Goal: Information Seeking & Learning: Find specific fact

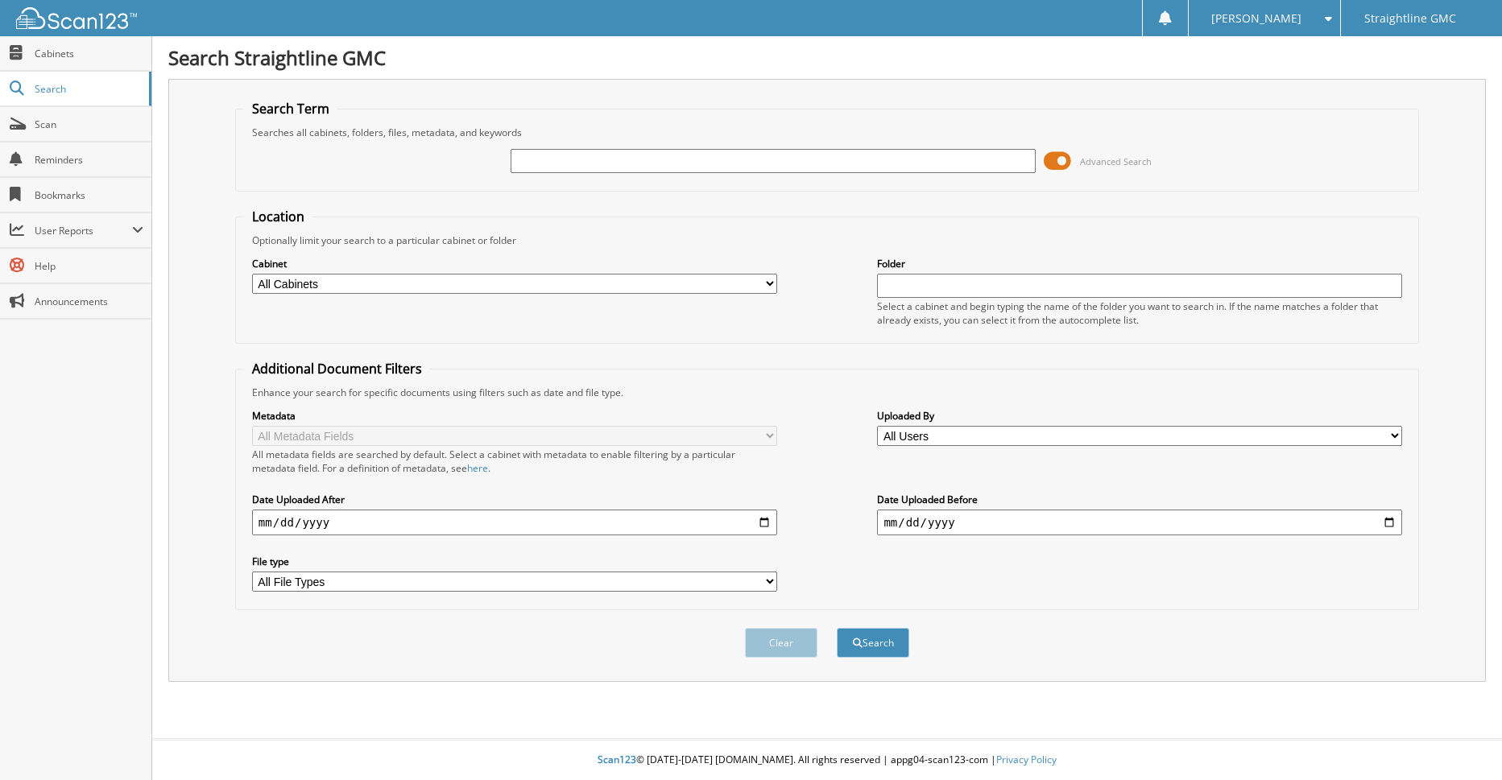
click at [770, 288] on select "All Cabinets BILLS OF SALE BILLS OF SALE (PR) DEALS DEALS (PR) REPAIR ORDERS Ne…" at bounding box center [514, 284] width 525 height 20
select select "10794"
click at [252, 274] on select "All Cabinets BILLS OF SALE BILLS OF SALE (PR) DEALS DEALS (PR) REPAIR ORDERS Ne…" at bounding box center [514, 284] width 525 height 20
click at [872, 647] on button "Search" at bounding box center [873, 643] width 72 height 30
click at [761, 520] on input "date" at bounding box center [514, 523] width 525 height 26
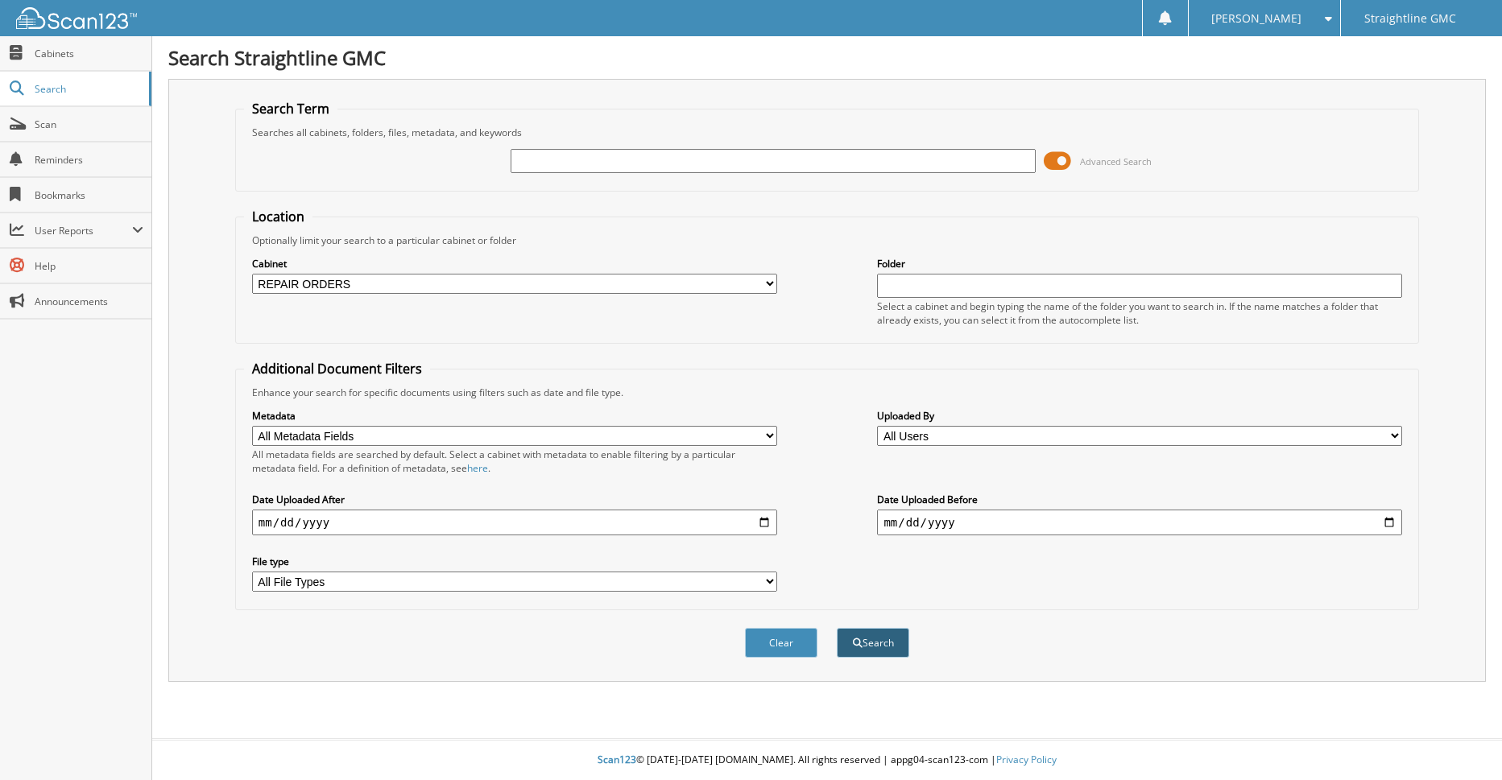
click at [880, 640] on button "Search" at bounding box center [873, 643] width 72 height 30
click at [551, 163] on input "text" at bounding box center [773, 161] width 525 height 24
click at [1398, 439] on select "All Users Akash Singh Allen Wilson Amanda Sparkes Amanda Sparkes Amber Flanagan…" at bounding box center [1139, 436] width 525 height 20
click at [763, 527] on input "2025-09-18" at bounding box center [514, 523] width 525 height 26
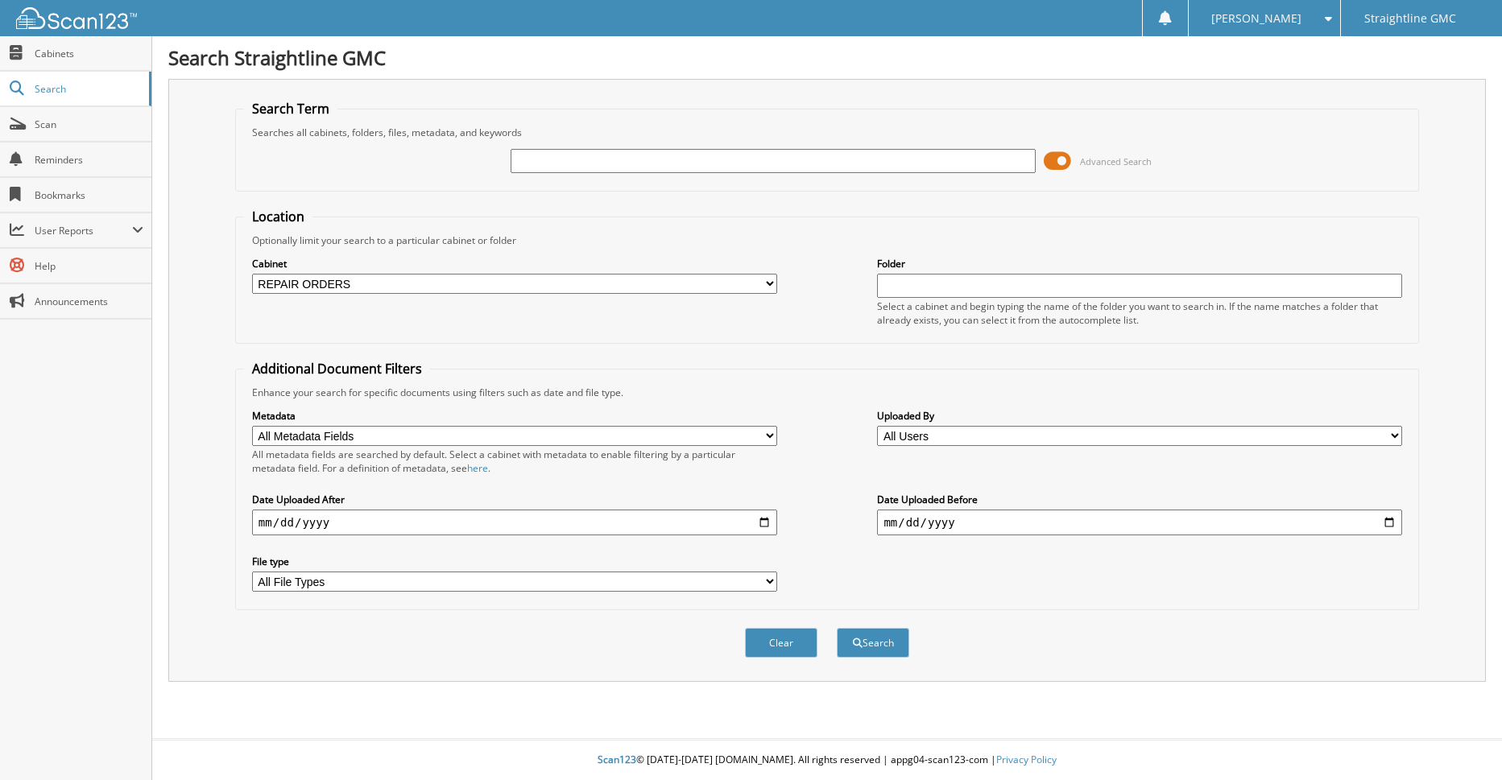
type input "[DATE]"
click at [876, 644] on button "Search" at bounding box center [873, 643] width 72 height 30
click at [76, 236] on span "User Reports" at bounding box center [83, 231] width 97 height 14
click at [76, 258] on link "My Recent Activity" at bounding box center [75, 265] width 151 height 35
click at [767, 280] on select "All Cabinets BILLS OF SALE BILLS OF SALE (PR) DEALS DEALS (PR) REPAIR ORDERS Ne…" at bounding box center [514, 284] width 525 height 20
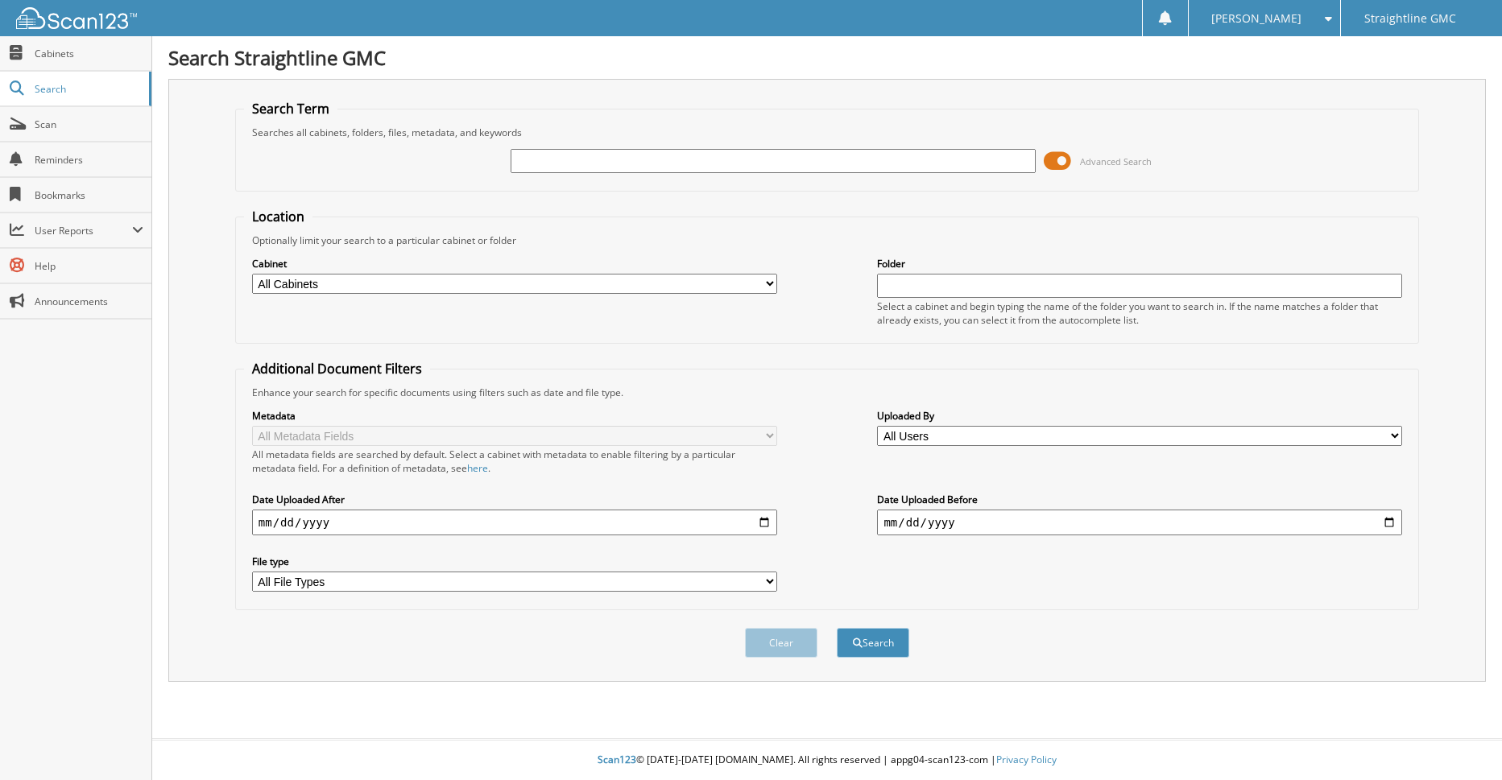
select select "10794"
click at [252, 274] on select "All Cabinets BILLS OF SALE BILLS OF SALE (PR) DEALS DEALS (PR) REPAIR ORDERS Ne…" at bounding box center [514, 284] width 525 height 20
click at [586, 161] on input "text" at bounding box center [773, 161] width 525 height 24
type input "repairs"
click at [766, 521] on input "date" at bounding box center [514, 523] width 525 height 26
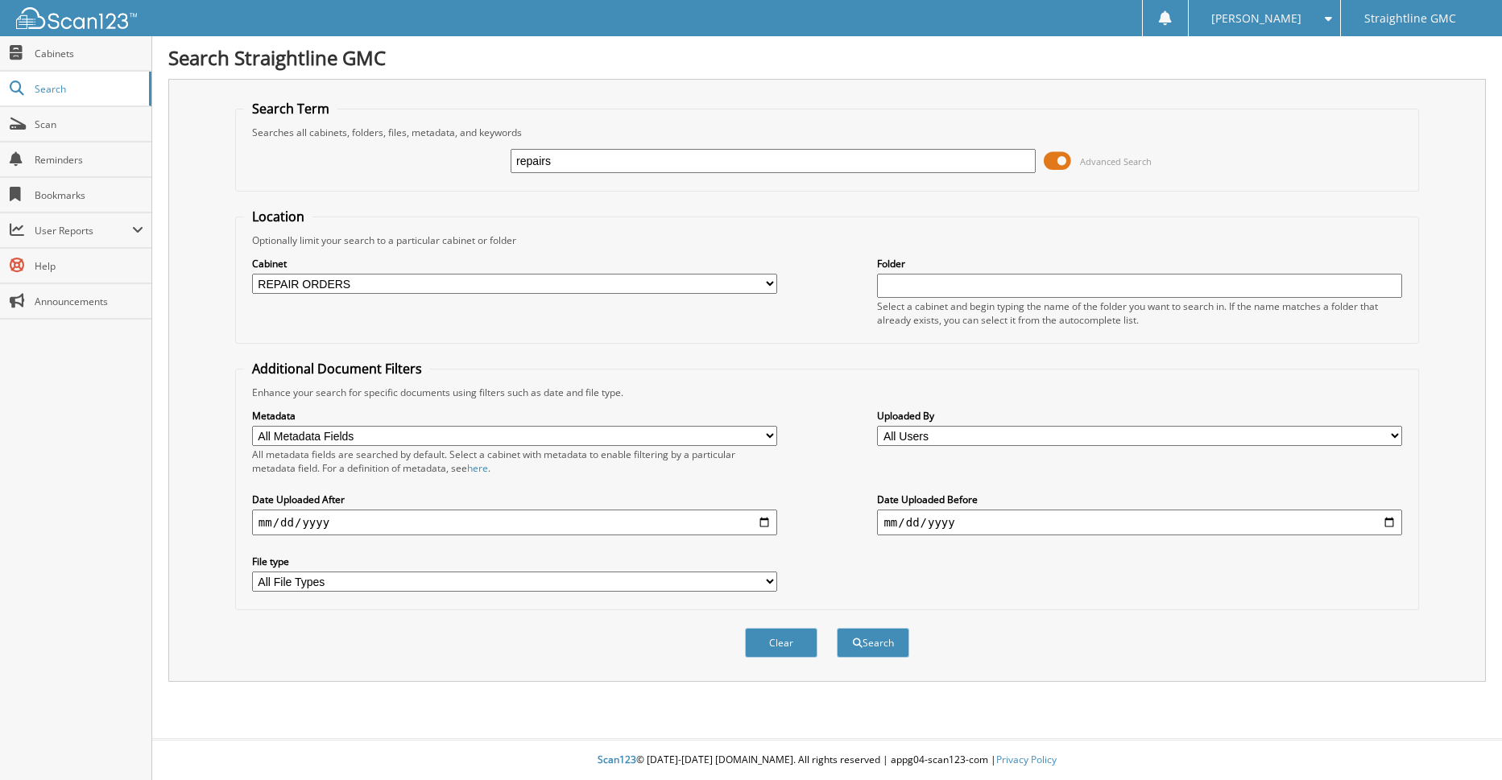
type input "[DATE]"
click at [341, 651] on div "Clear Search" at bounding box center [827, 642] width 1184 height 65
click at [869, 647] on button "Search" at bounding box center [873, 643] width 72 height 30
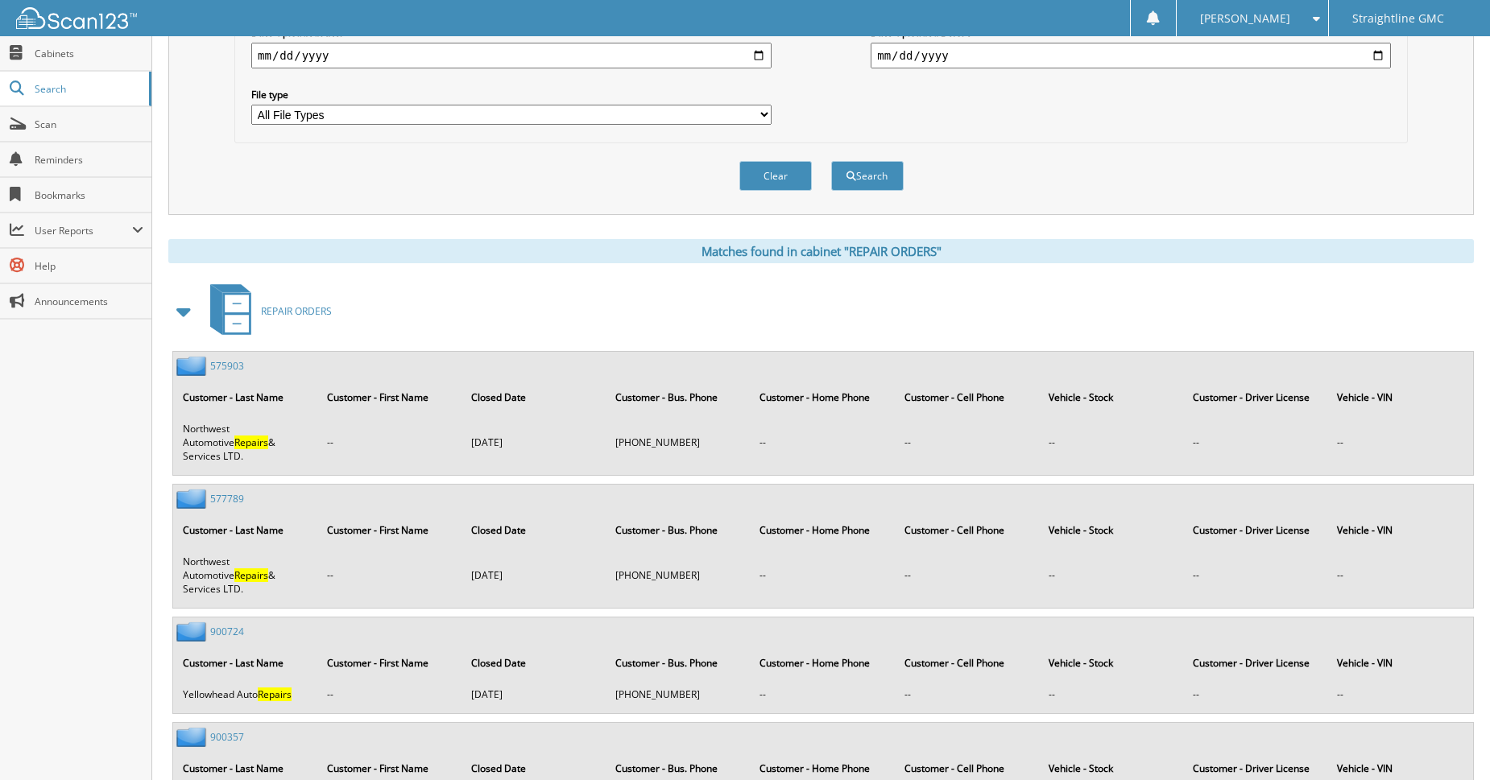
scroll to position [468, 0]
click at [68, 85] on span "Search" at bounding box center [88, 89] width 106 height 14
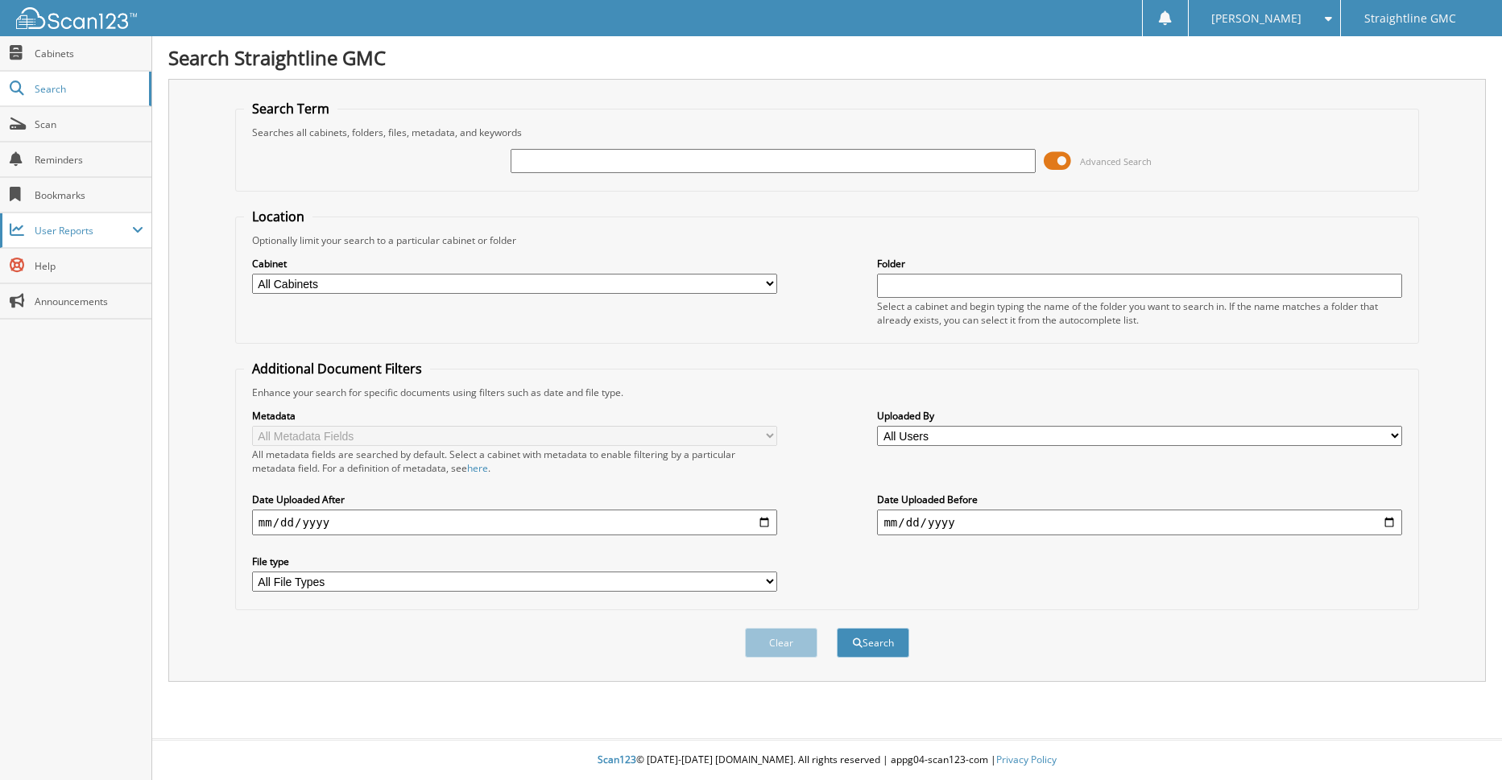
click at [124, 230] on span "User Reports" at bounding box center [83, 231] width 97 height 14
